Goal: Navigation & Orientation: Go to known website

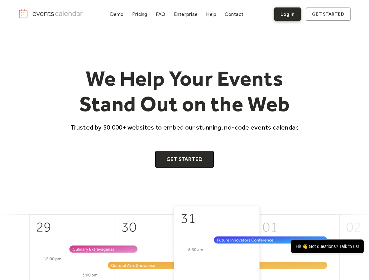
click at [296, 15] on link "Log In" at bounding box center [288, 13] width 27 height 13
click at [287, 16] on link "Log In" at bounding box center [288, 13] width 27 height 13
